Goal: Transaction & Acquisition: Purchase product/service

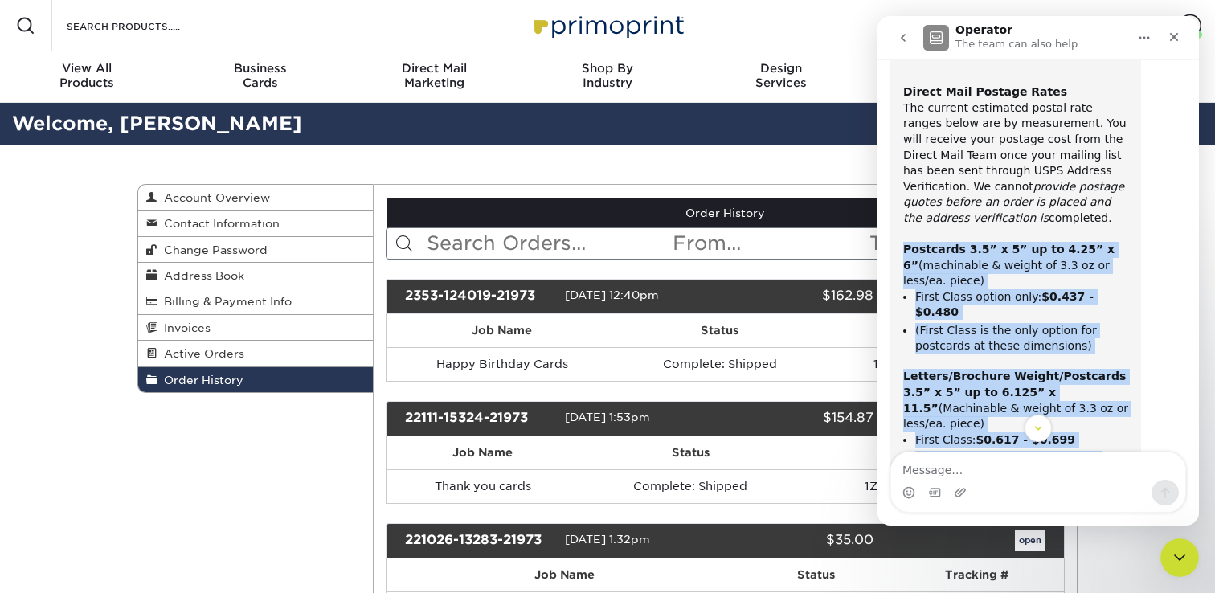
scroll to position [3939, 0]
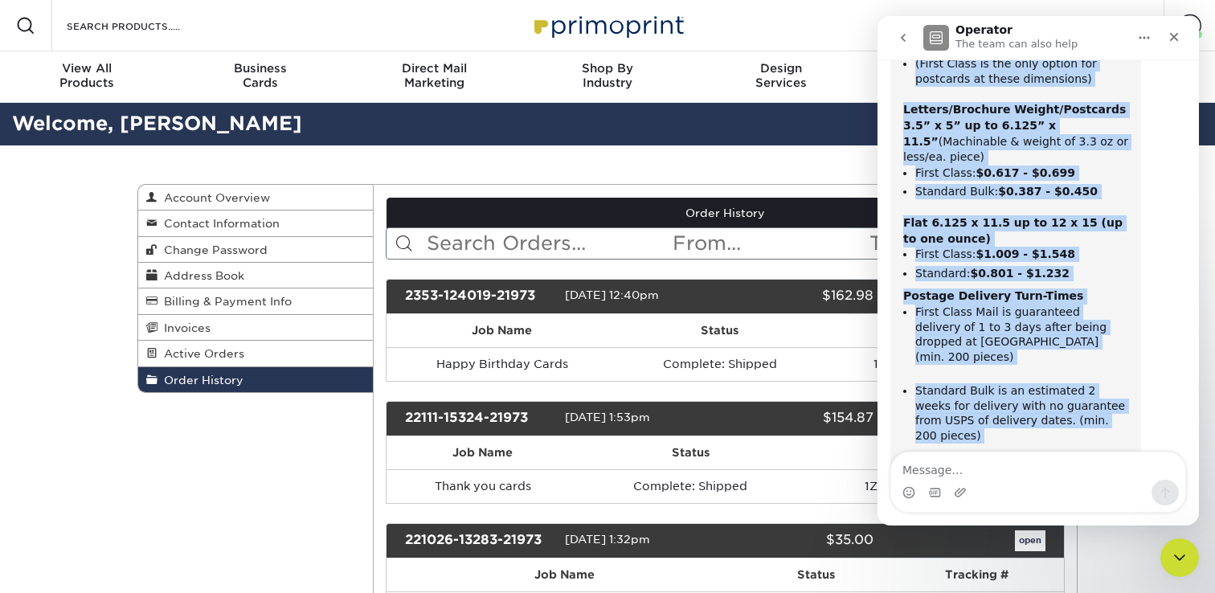
drag, startPoint x: 906, startPoint y: 174, endPoint x: 1091, endPoint y: 345, distance: 252.5
copy div "Loremipsu 0.3” d 3” si am 6.63” c 8” (adipiscing & elitse do 0.1 ei te inci/ut.…"
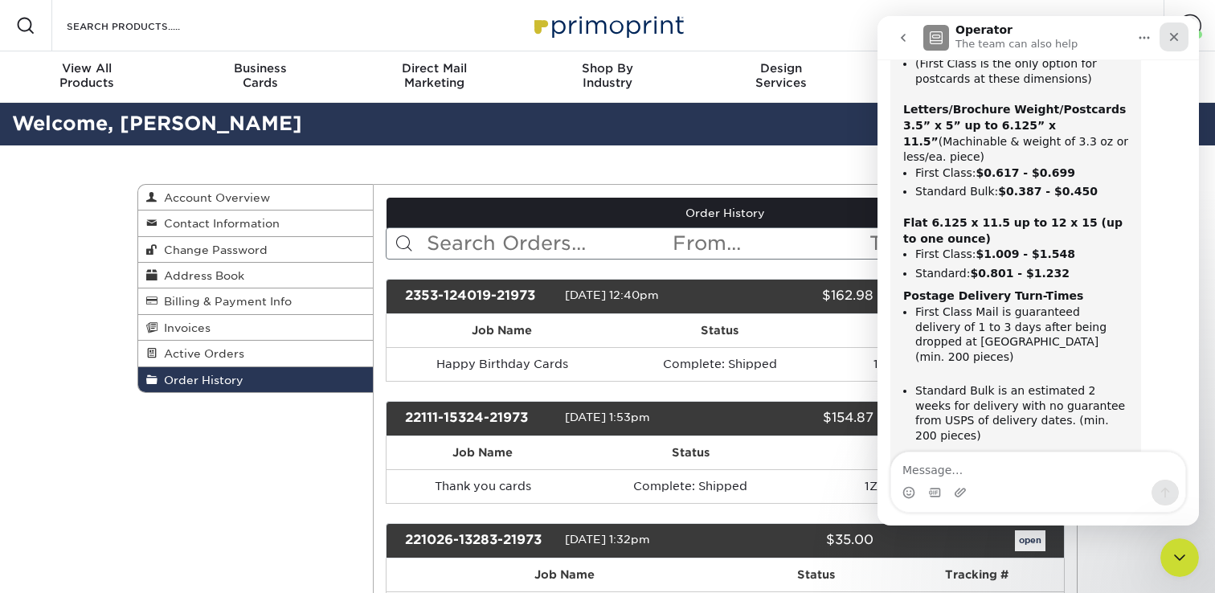
click at [1167, 35] on div "Close" at bounding box center [1174, 37] width 29 height 29
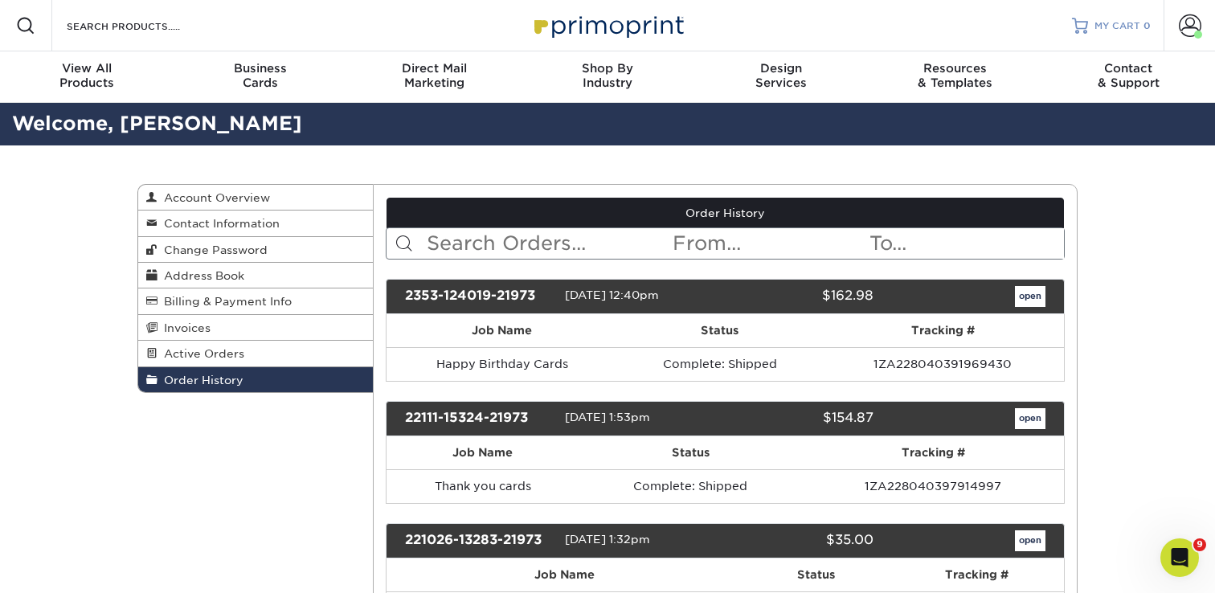
click at [1132, 29] on span "MY CART" at bounding box center [1118, 26] width 46 height 14
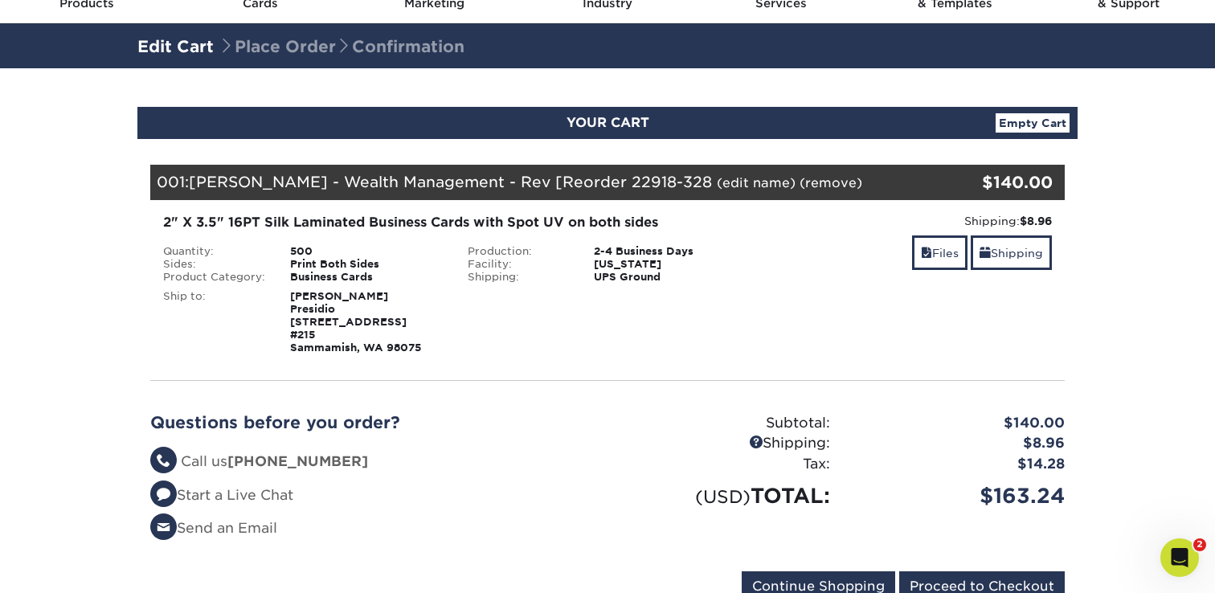
scroll to position [98, 0]
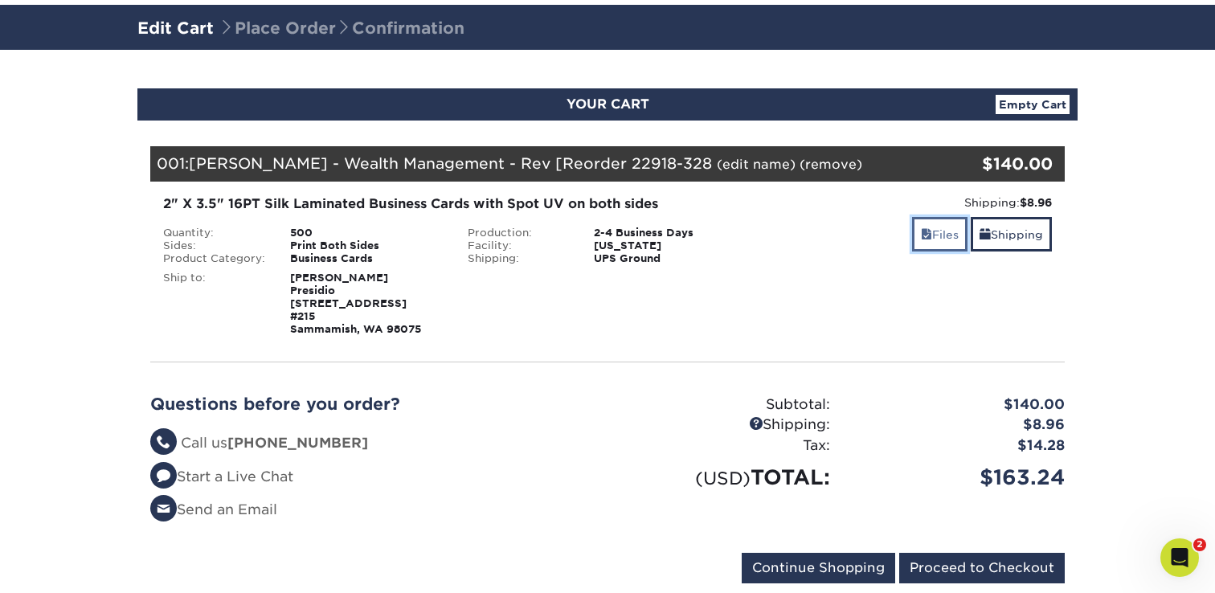
click at [939, 242] on link "Files" at bounding box center [939, 234] width 55 height 35
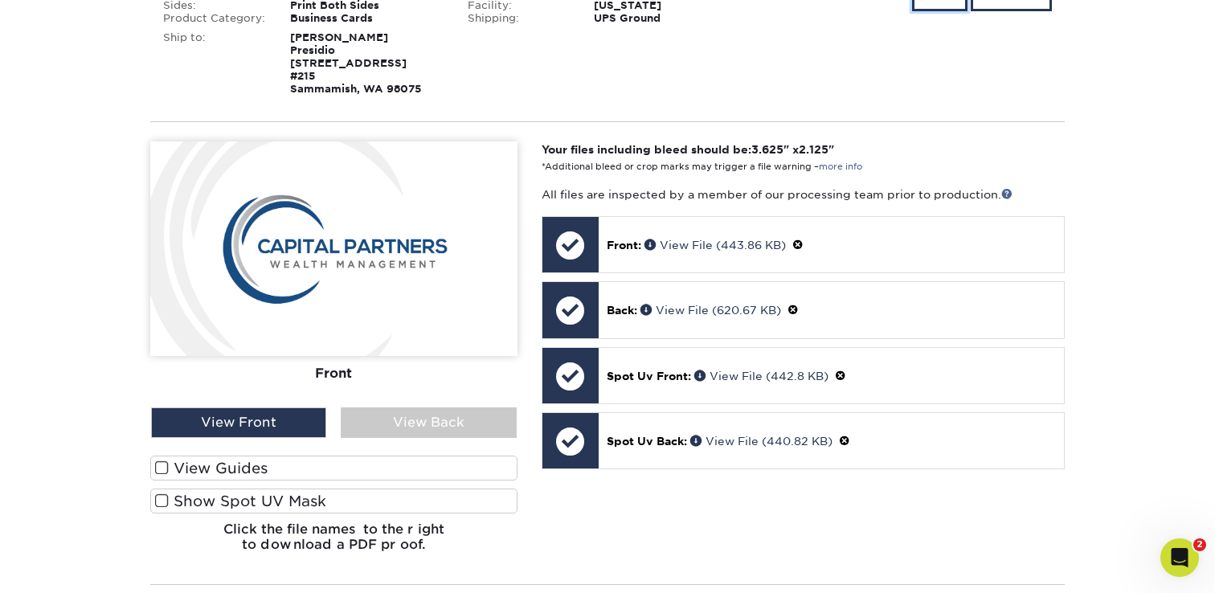
scroll to position [348, 0]
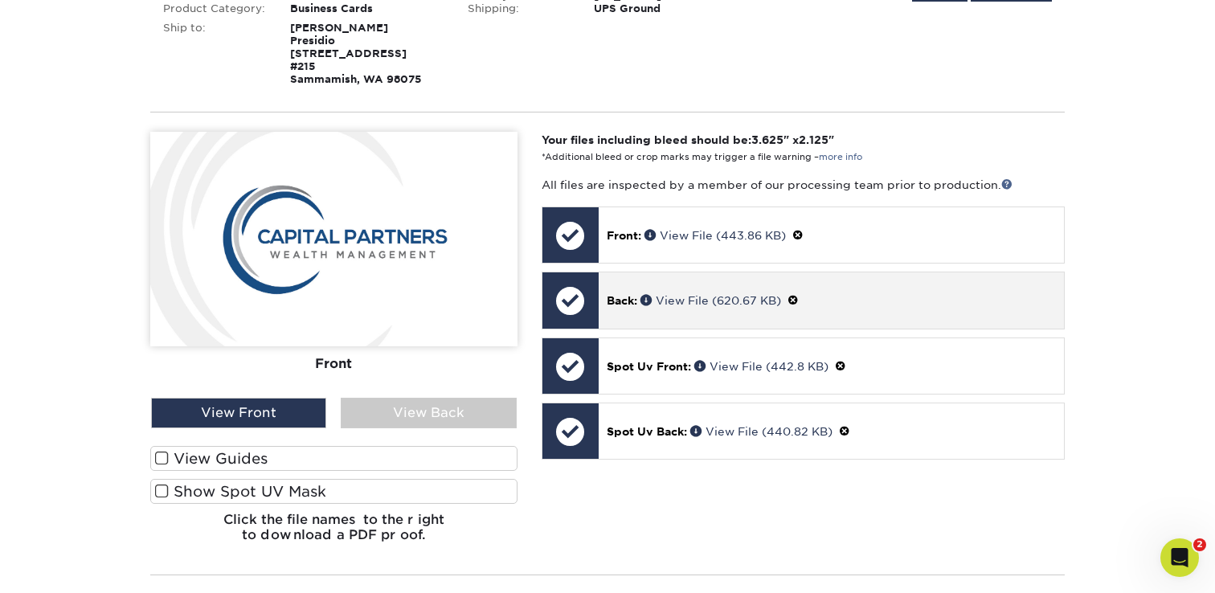
click at [845, 309] on p "Back: View File (620.67 KB)" at bounding box center [831, 300] width 449 height 17
click at [570, 312] on div at bounding box center [571, 300] width 56 height 56
click at [677, 307] on link "View File (620.67 KB)" at bounding box center [711, 300] width 141 height 13
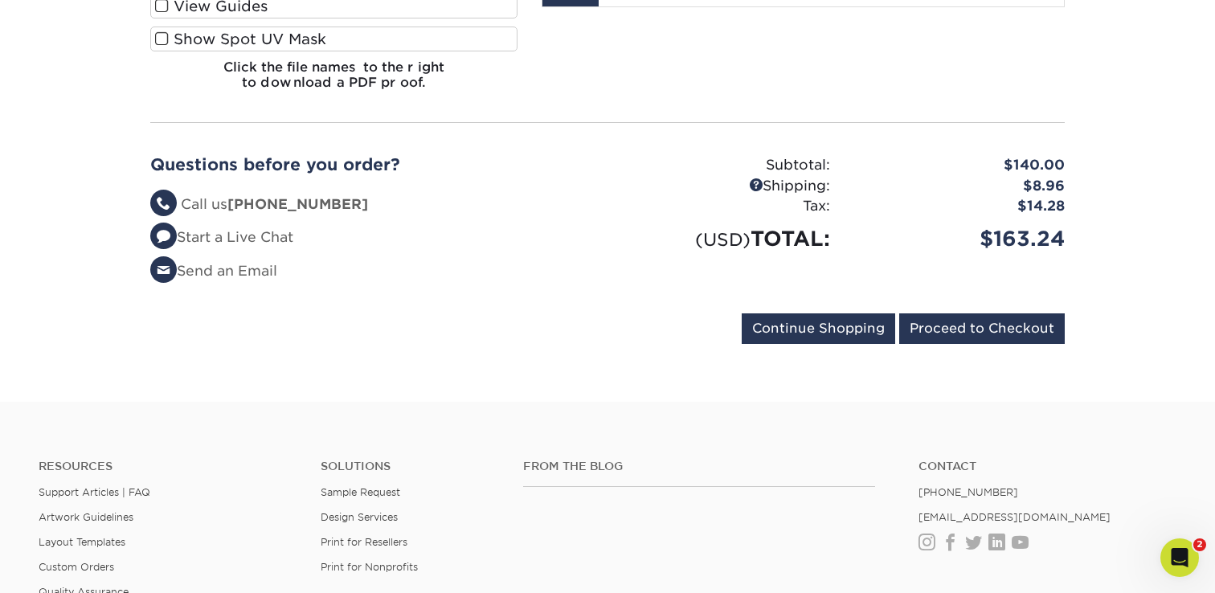
scroll to position [804, 0]
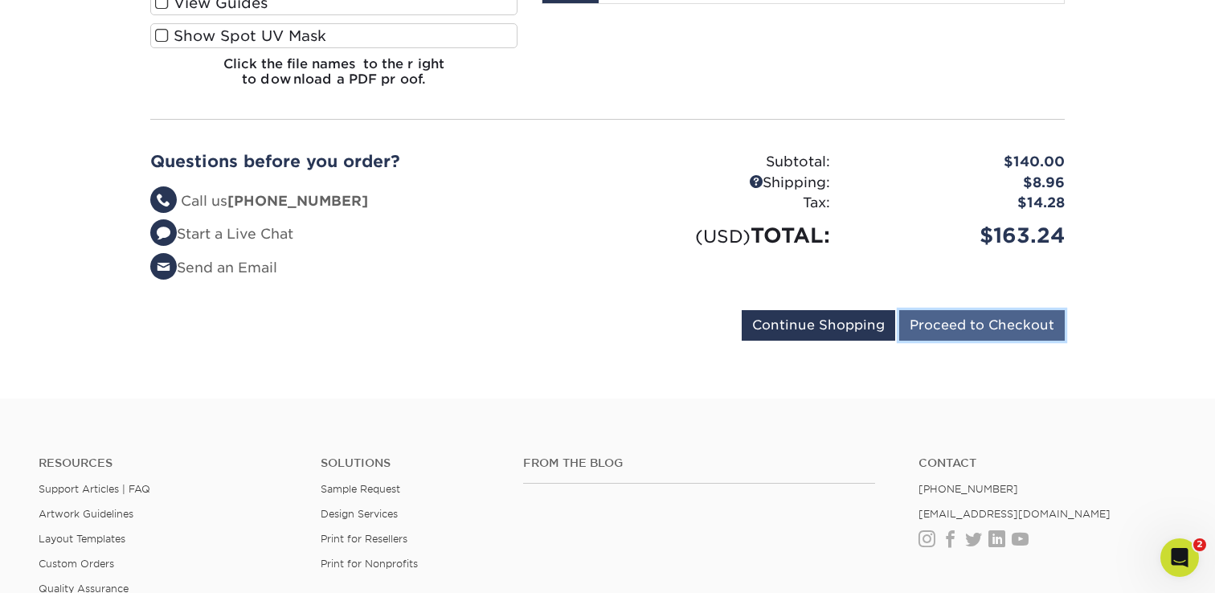
click at [944, 338] on input "Proceed to Checkout" at bounding box center [982, 325] width 166 height 31
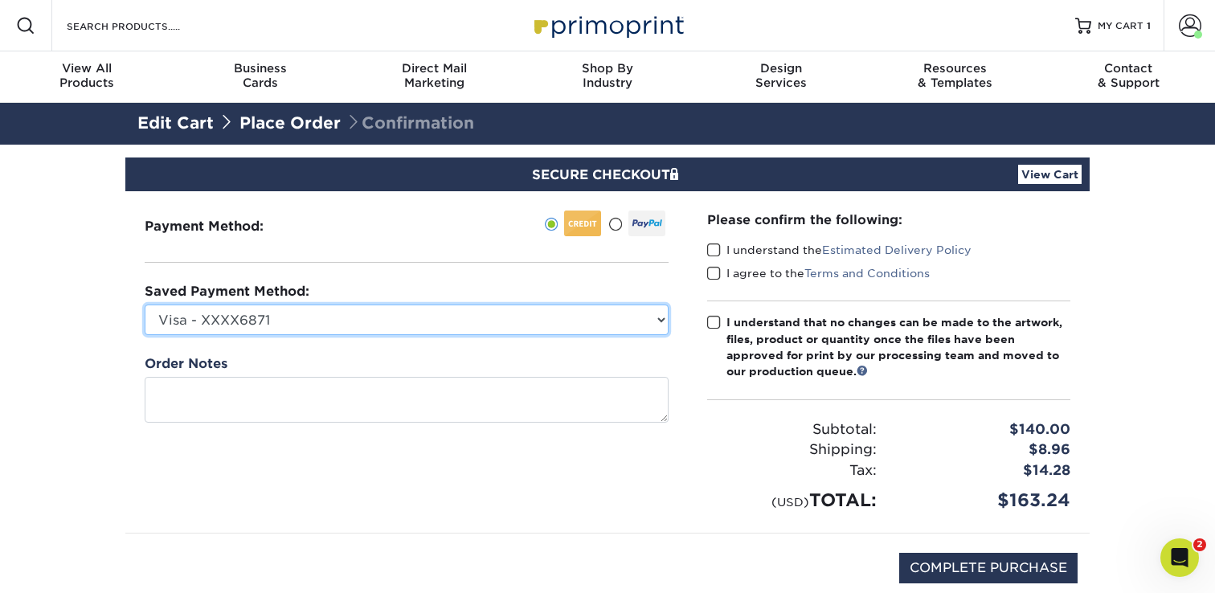
click at [520, 314] on select "Visa - XXXX6871 Visa - XXXX2623 Visa - XXXX2623 Visa - XXXX7322 New Credit Card" at bounding box center [407, 320] width 524 height 31
select select
click at [145, 305] on select "Visa - XXXX6871 Visa - XXXX2623 Visa - XXXX2623 Visa - XXXX7322 New Credit Card" at bounding box center [407, 320] width 524 height 31
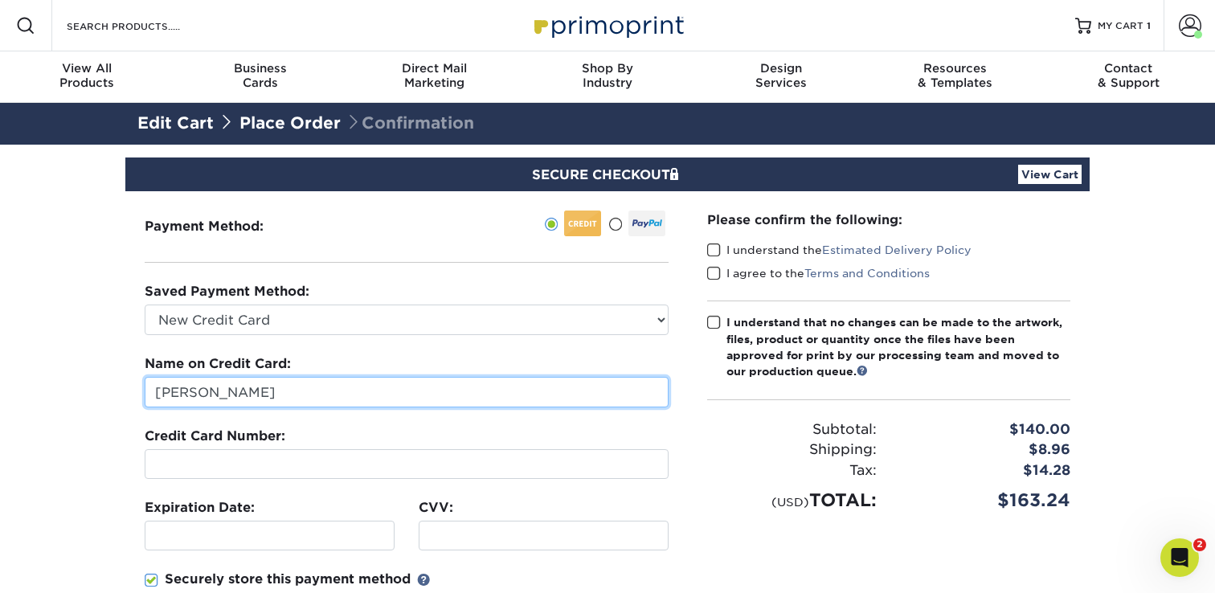
click at [447, 395] on input "[PERSON_NAME]" at bounding box center [407, 392] width 524 height 31
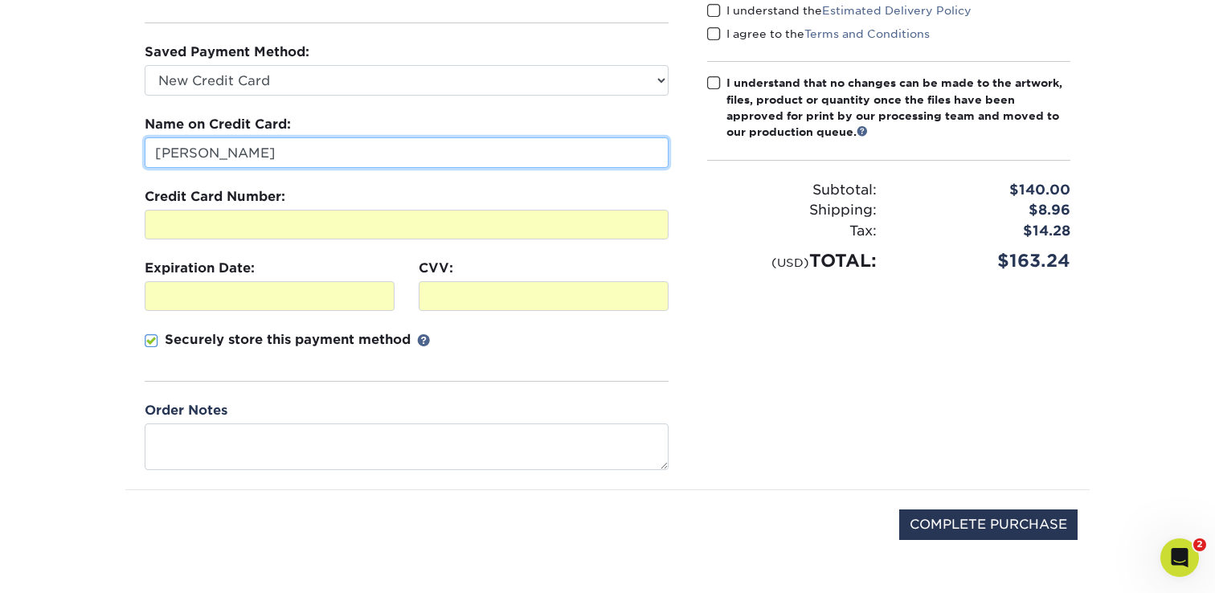
scroll to position [242, 0]
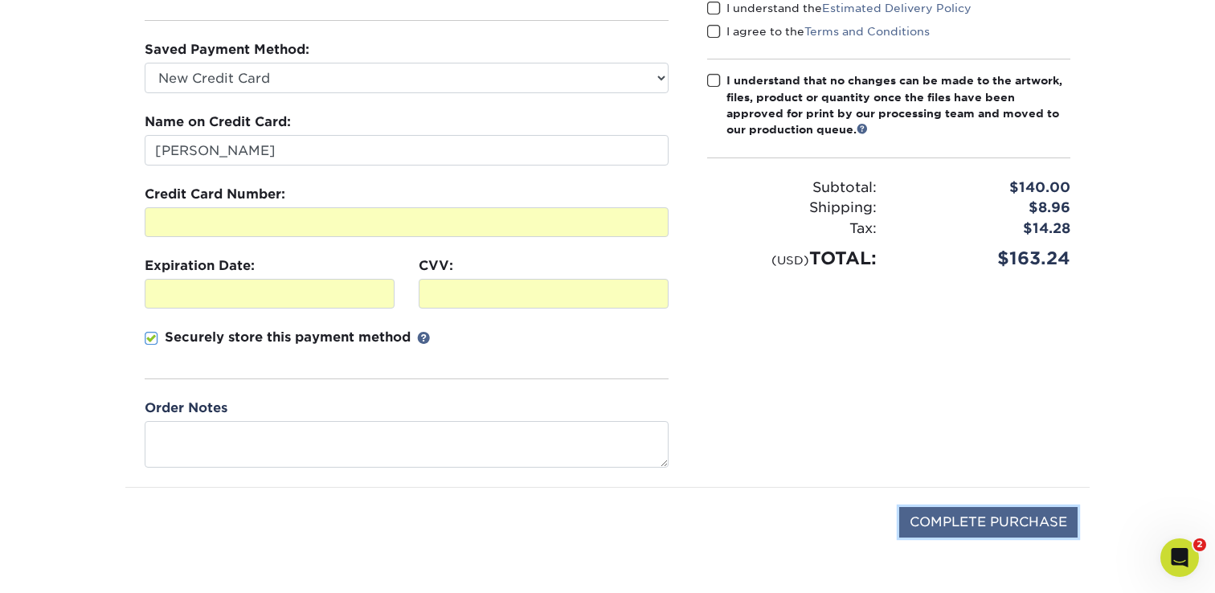
click at [960, 520] on input "COMPLETE PURCHASE" at bounding box center [988, 522] width 178 height 31
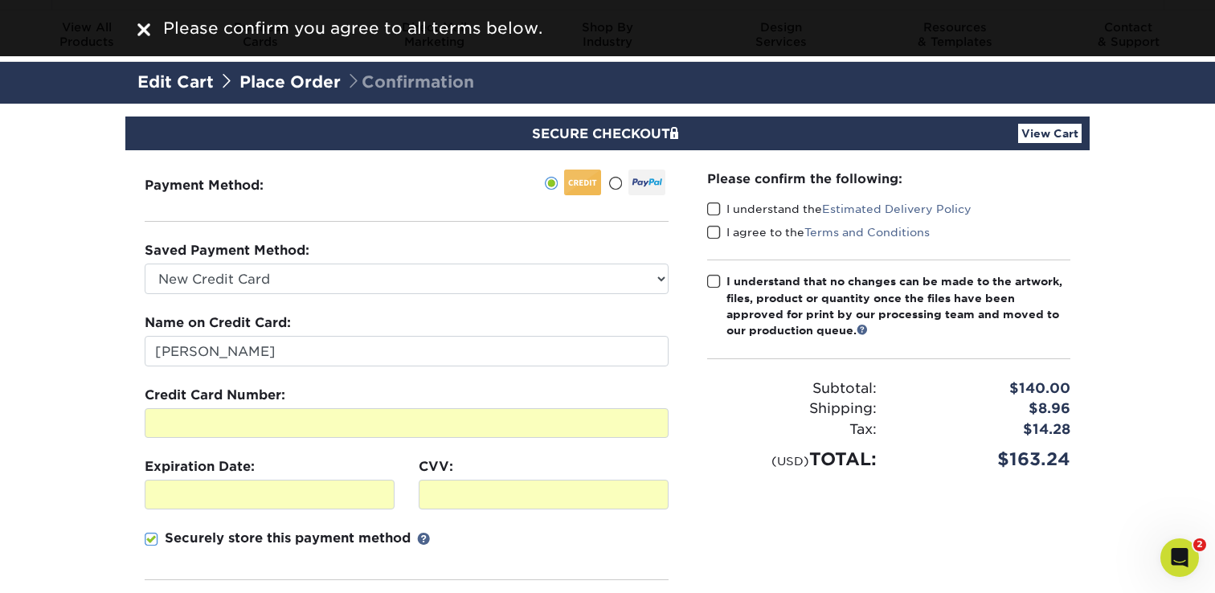
scroll to position [33, 0]
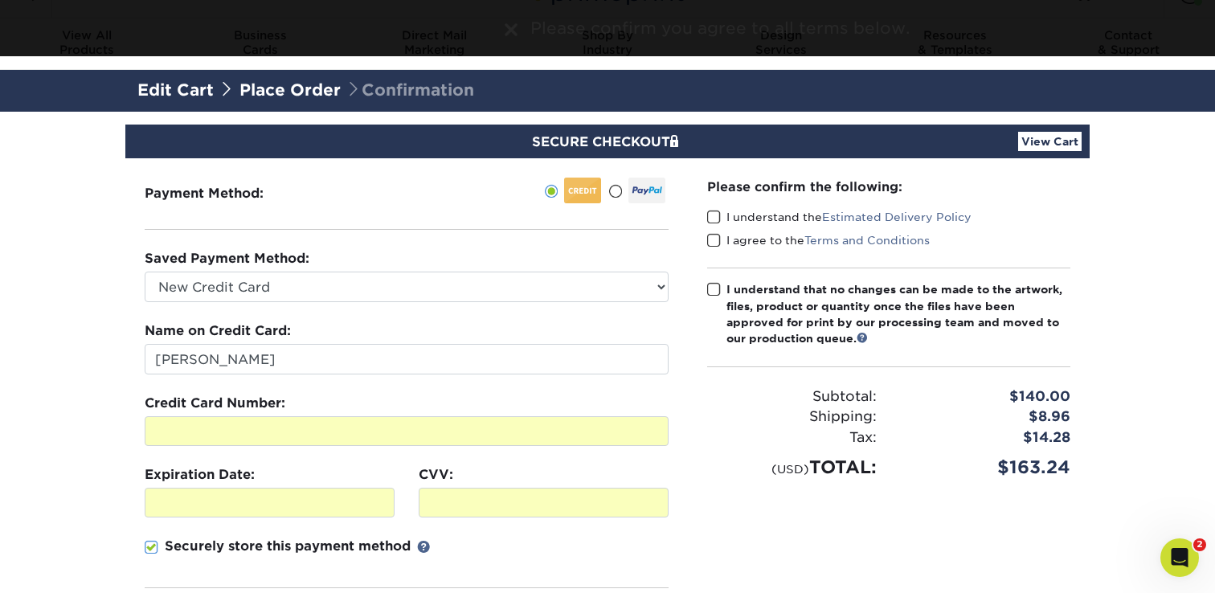
click at [716, 220] on span at bounding box center [714, 217] width 14 height 15
click at [0, 0] on input "I understand the Estimated Delivery Policy" at bounding box center [0, 0] width 0 height 0
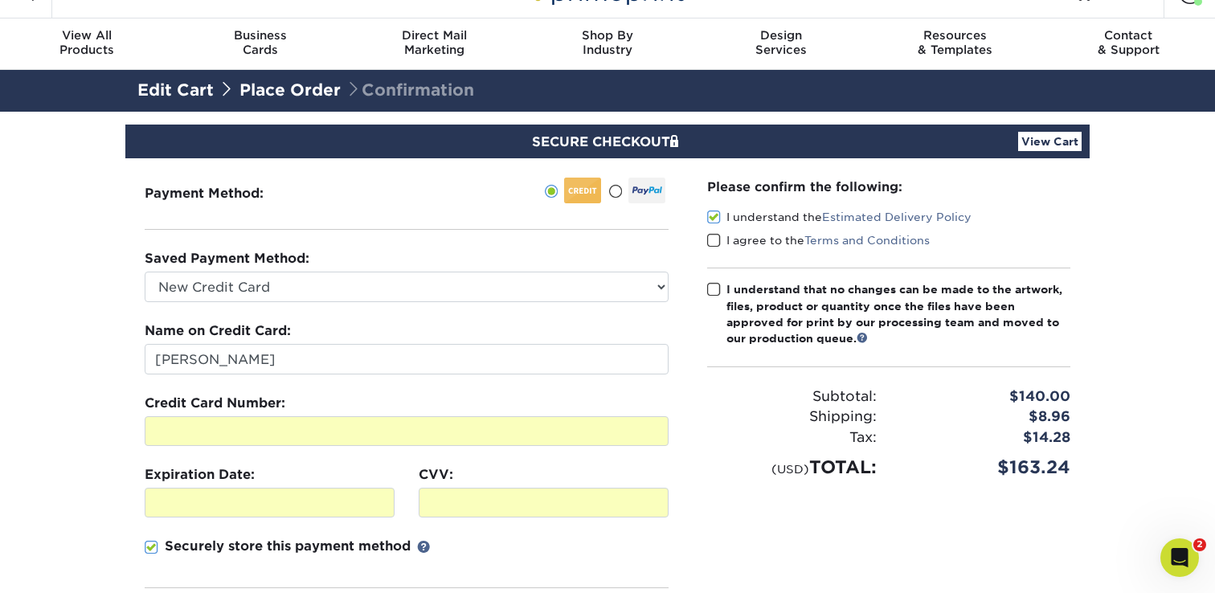
click at [716, 235] on span at bounding box center [714, 240] width 14 height 15
click at [0, 0] on input "I agree to the Terms and Conditions" at bounding box center [0, 0] width 0 height 0
click at [716, 285] on span at bounding box center [714, 289] width 14 height 15
click at [0, 0] on input "I understand that no changes can be made to the artwork, files, product or quan…" at bounding box center [0, 0] width 0 height 0
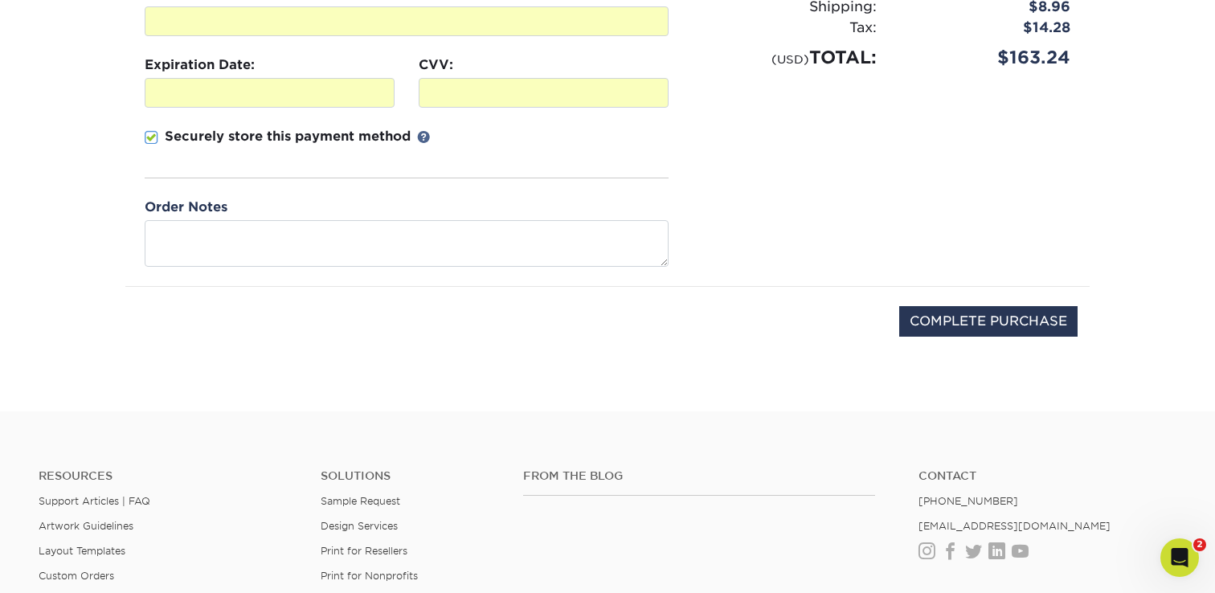
scroll to position [543, 0]
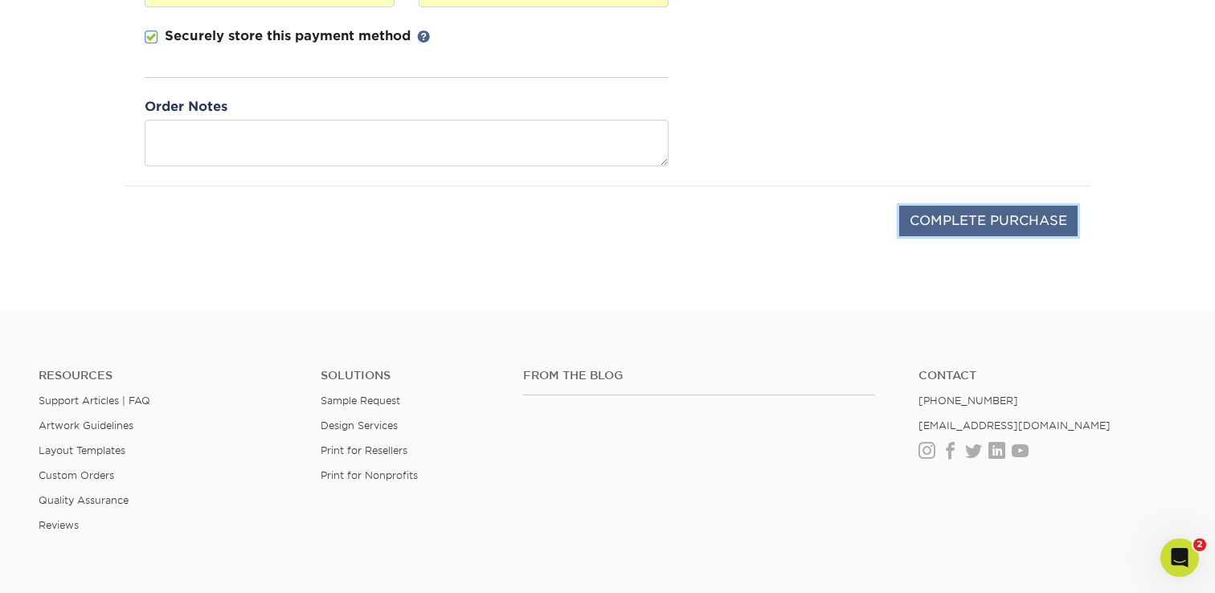
click at [964, 223] on input "COMPLETE PURCHASE" at bounding box center [988, 221] width 178 height 31
type input "PROCESSING, PLEASE WAIT..."
